Goal: Navigation & Orientation: Find specific page/section

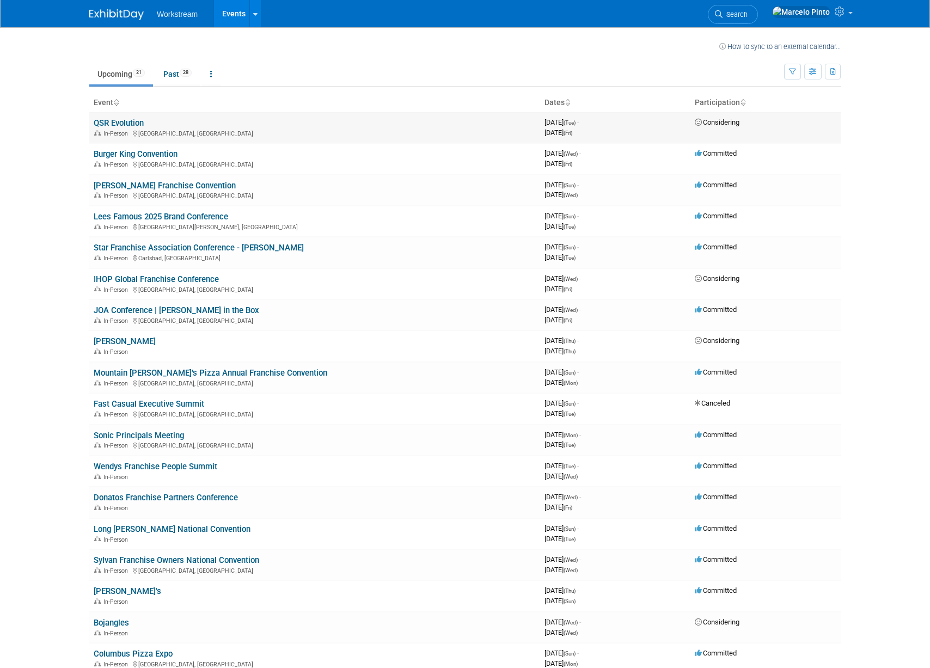
click at [140, 122] on link "QSR Evolution" at bounding box center [119, 123] width 50 height 10
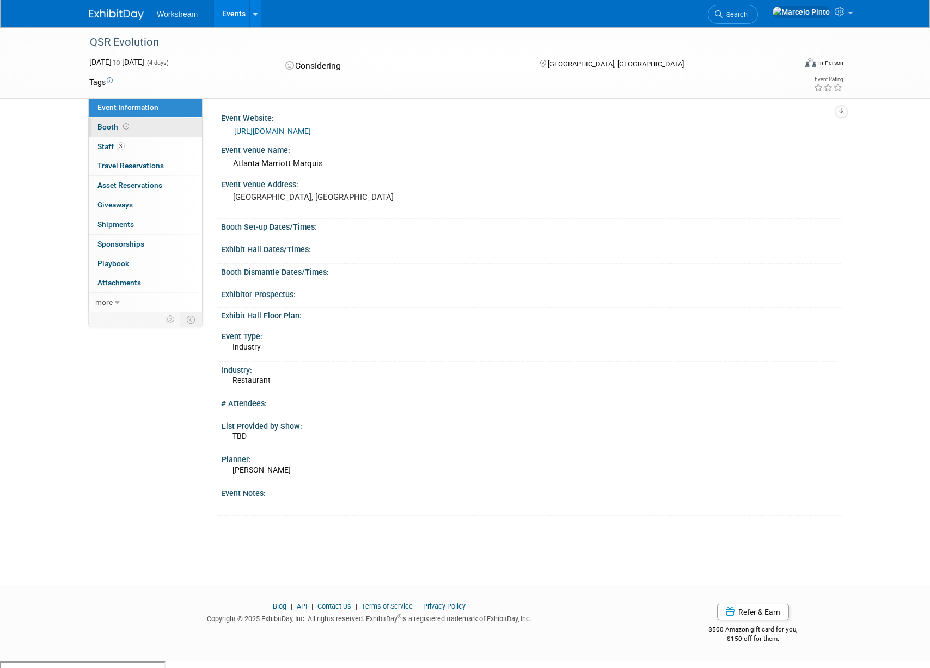
click at [158, 131] on link "Booth" at bounding box center [145, 127] width 113 height 19
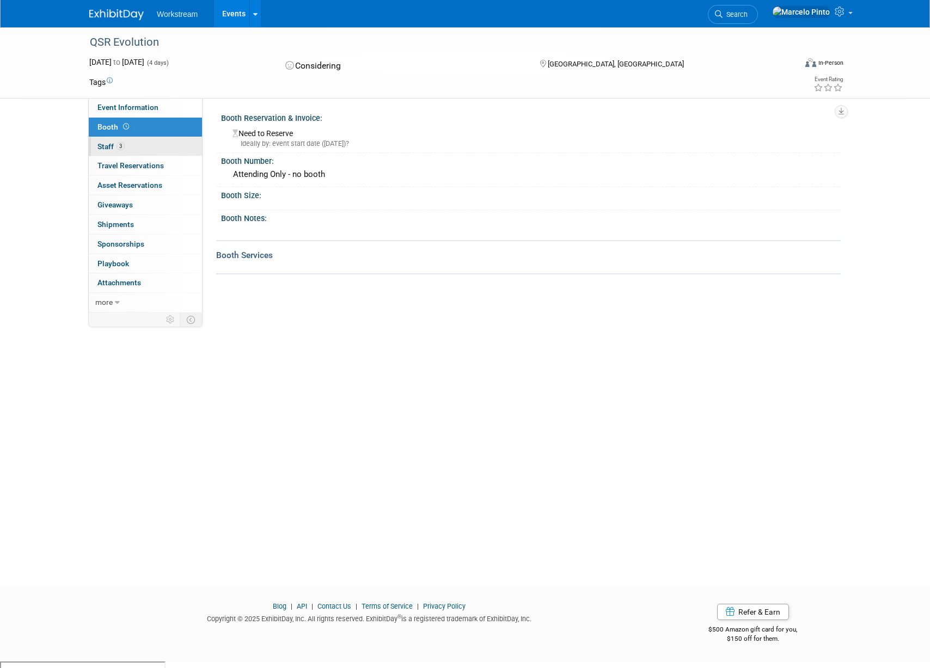
click at [158, 145] on link "3 Staff 3" at bounding box center [145, 146] width 113 height 19
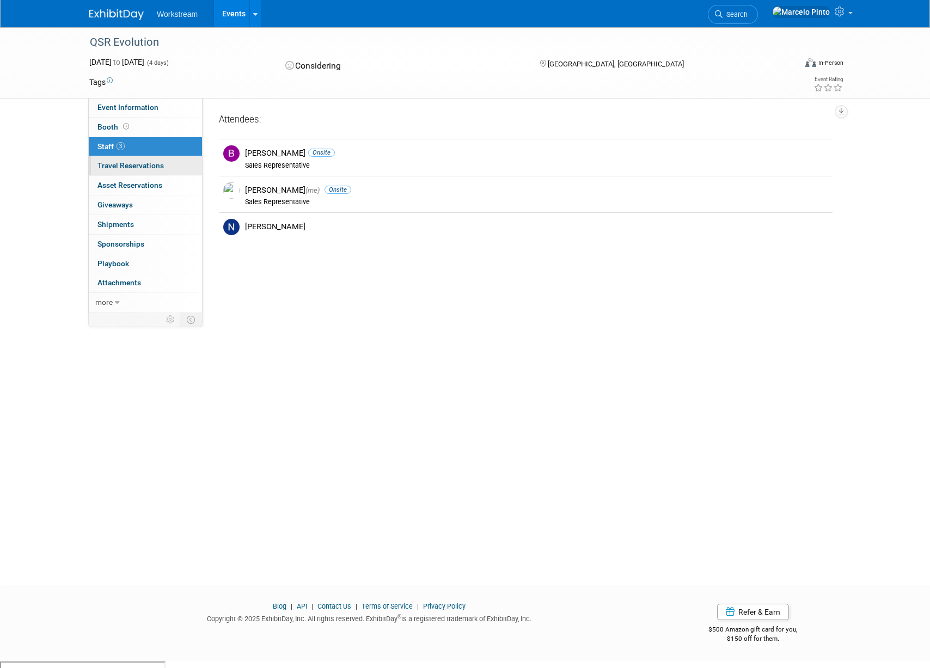
click at [169, 169] on link "0 Travel Reservations 0" at bounding box center [145, 165] width 113 height 19
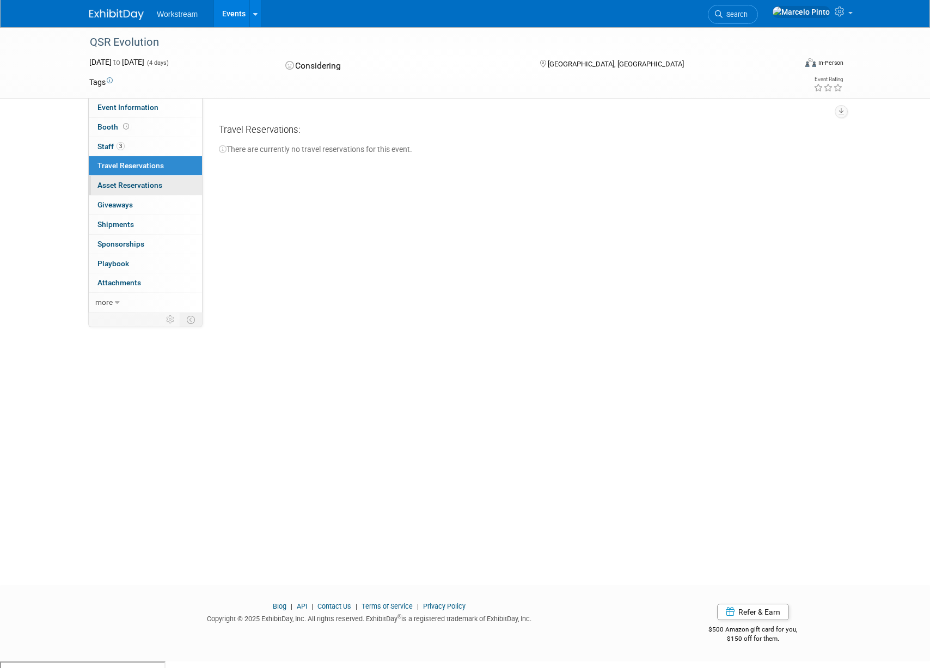
click at [167, 183] on link "0 Asset Reservations 0" at bounding box center [145, 185] width 113 height 19
